Goal: Navigation & Orientation: Find specific page/section

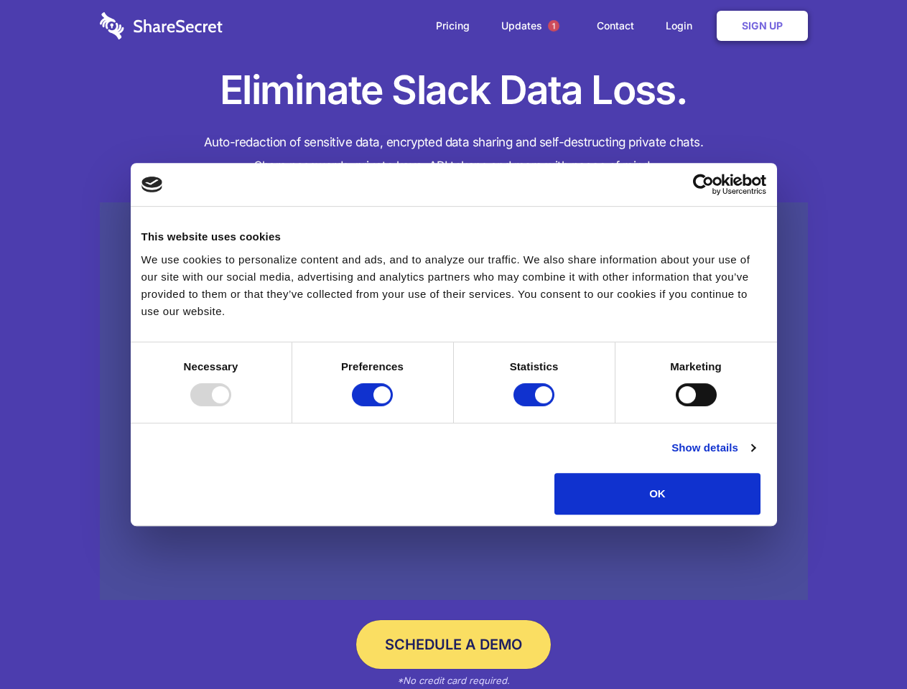
click at [231, 406] on div at bounding box center [210, 394] width 41 height 23
click at [393, 406] on input "Preferences" at bounding box center [372, 394] width 41 height 23
checkbox input "false"
click at [536, 406] on input "Statistics" at bounding box center [533, 394] width 41 height 23
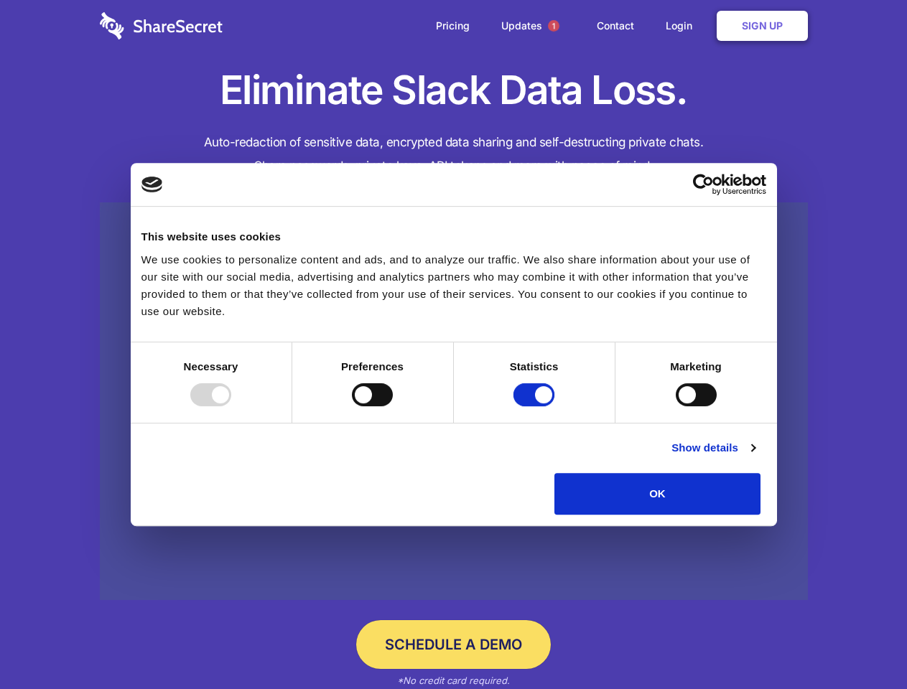
checkbox input "false"
click at [675, 406] on input "Marketing" at bounding box center [695, 394] width 41 height 23
checkbox input "true"
click at [754, 457] on link "Show details" at bounding box center [712, 447] width 83 height 17
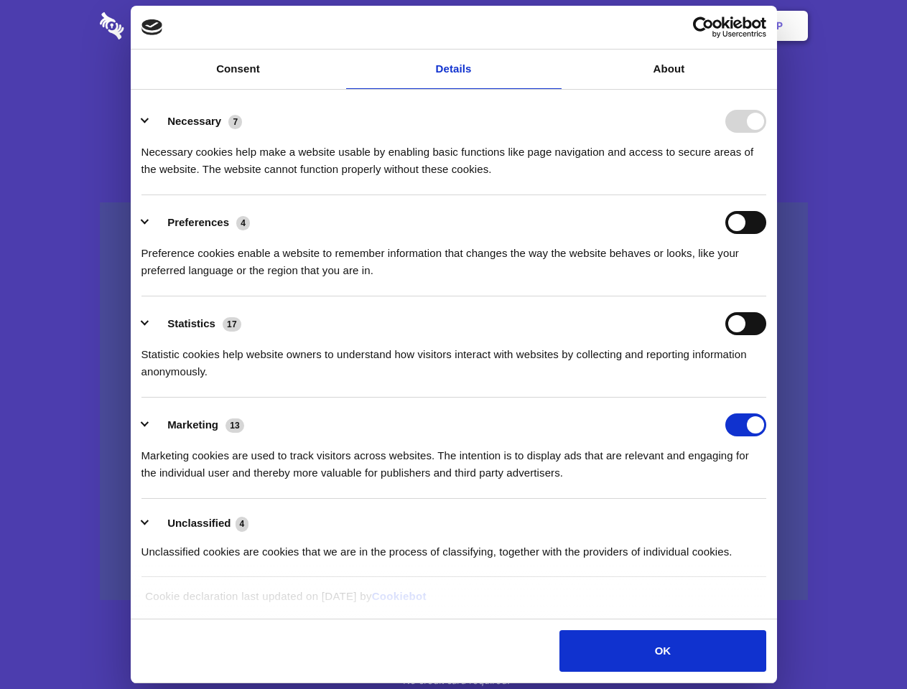
click at [766, 195] on li "Necessary 7 Necessary cookies help make a website usable by enabling basic func…" at bounding box center [453, 144] width 625 height 101
click at [553, 26] on span "1" at bounding box center [553, 25] width 11 height 11
